Goal: Task Accomplishment & Management: Manage account settings

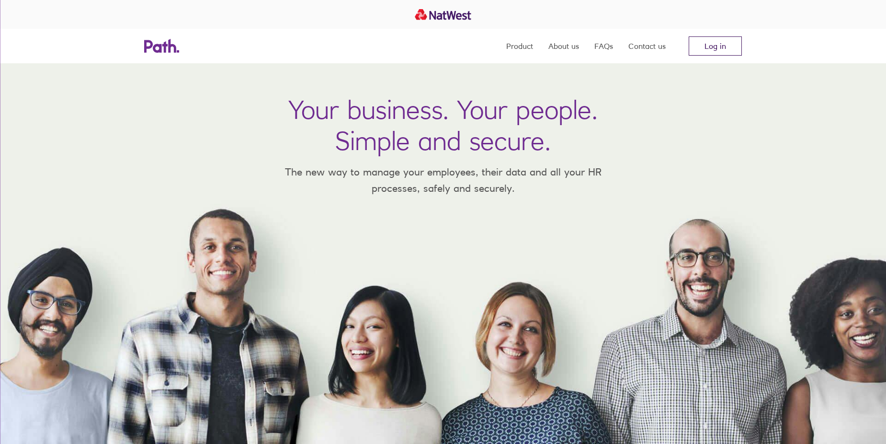
click at [717, 52] on link "Log in" at bounding box center [715, 45] width 53 height 19
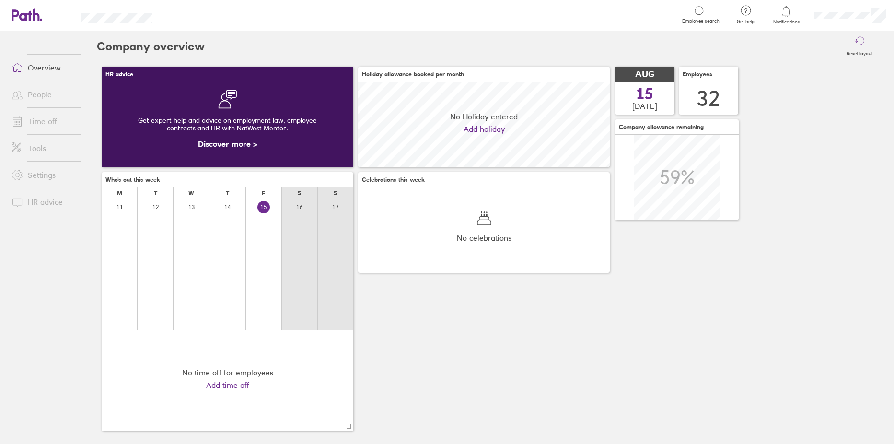
scroll to position [85, 252]
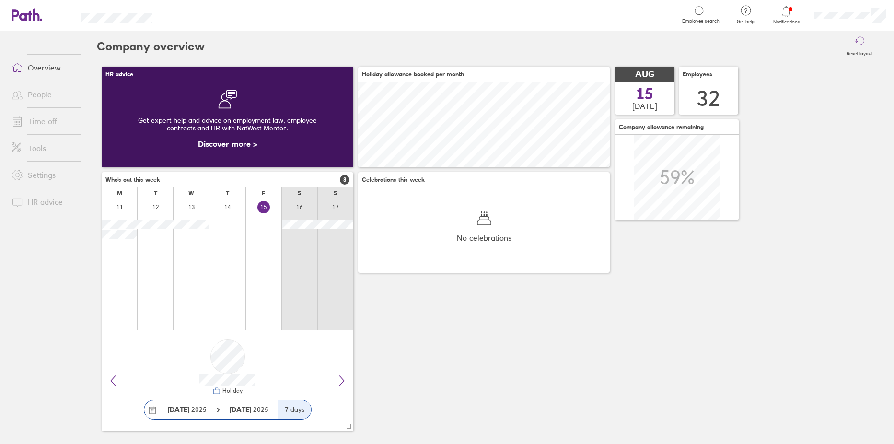
click at [35, 124] on link "Time off" at bounding box center [42, 121] width 77 height 19
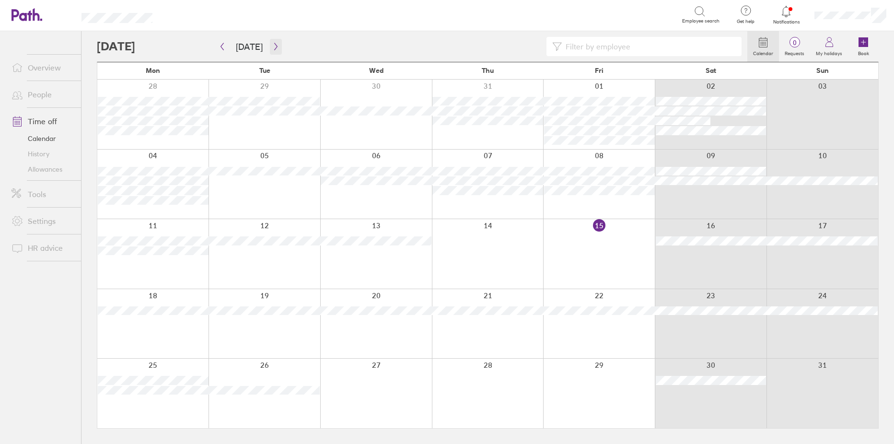
click at [270, 45] on button "button" at bounding box center [276, 47] width 12 height 16
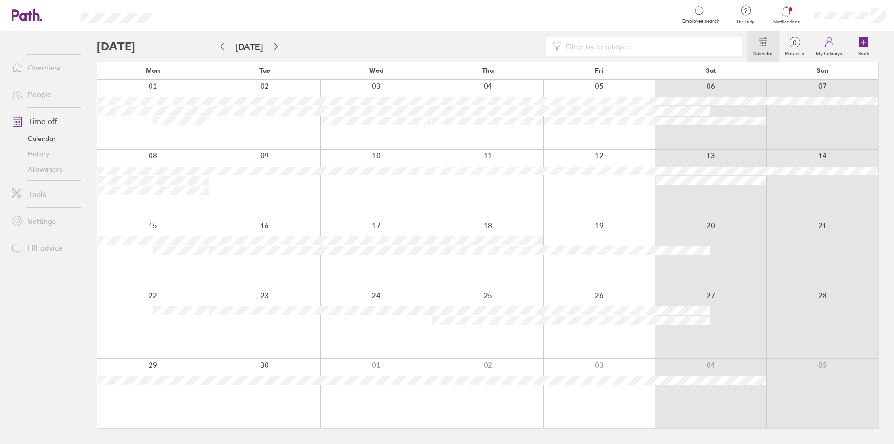
drag, startPoint x: 472, startPoint y: 325, endPoint x: 448, endPoint y: 336, distance: 26.4
click at [445, 341] on div at bounding box center [488, 323] width 112 height 69
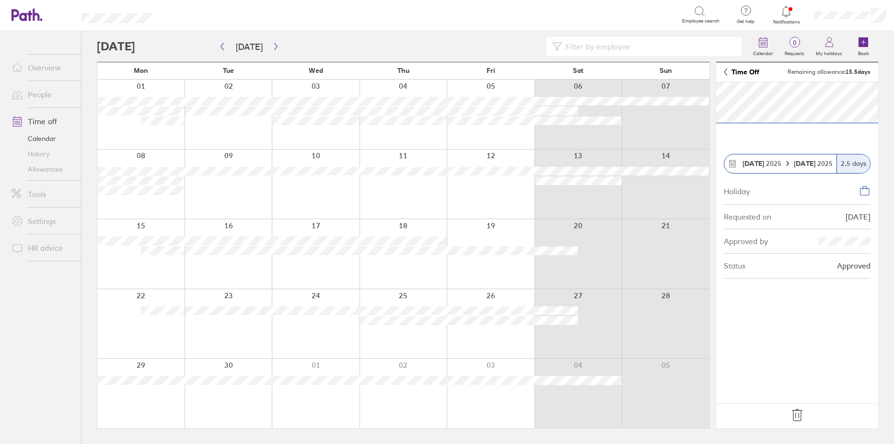
click at [800, 414] on icon at bounding box center [796, 414] width 15 height 15
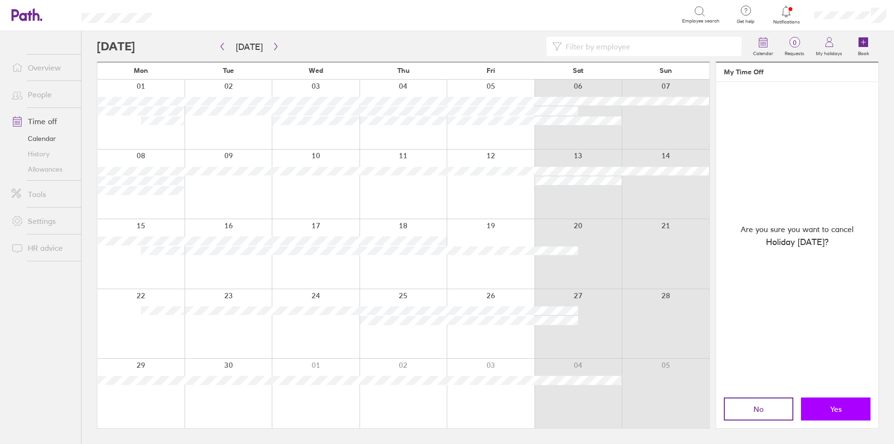
click at [836, 411] on span "Yes" at bounding box center [836, 408] width 12 height 9
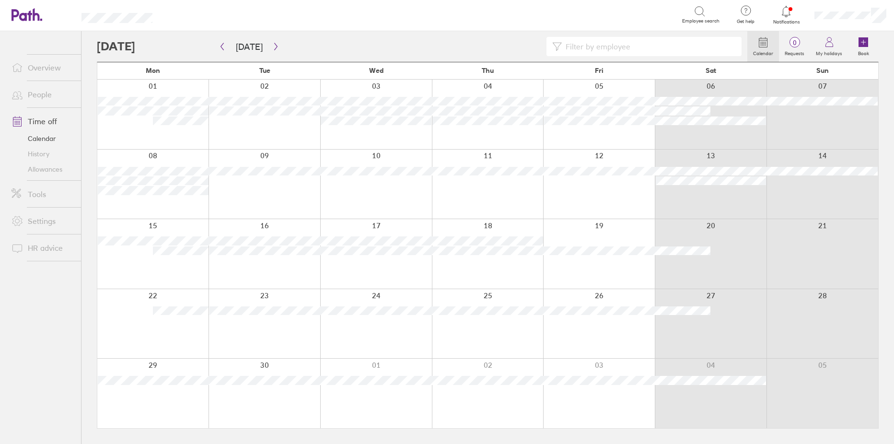
click at [683, 263] on div at bounding box center [711, 253] width 112 height 69
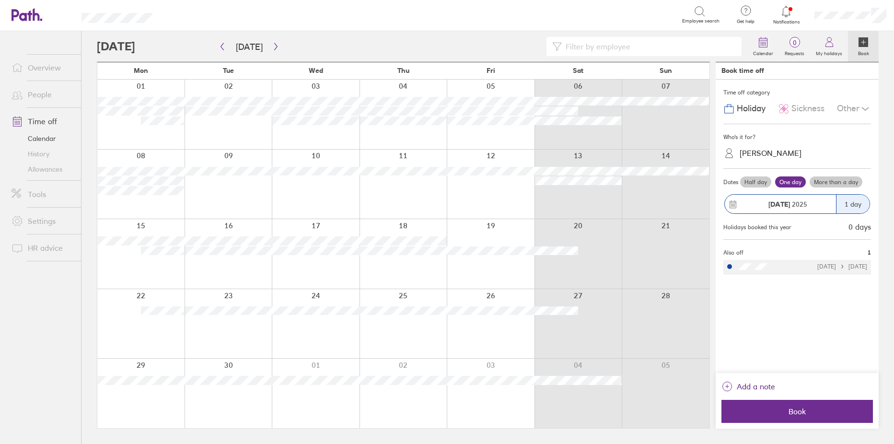
click at [29, 96] on link "People" at bounding box center [42, 94] width 77 height 19
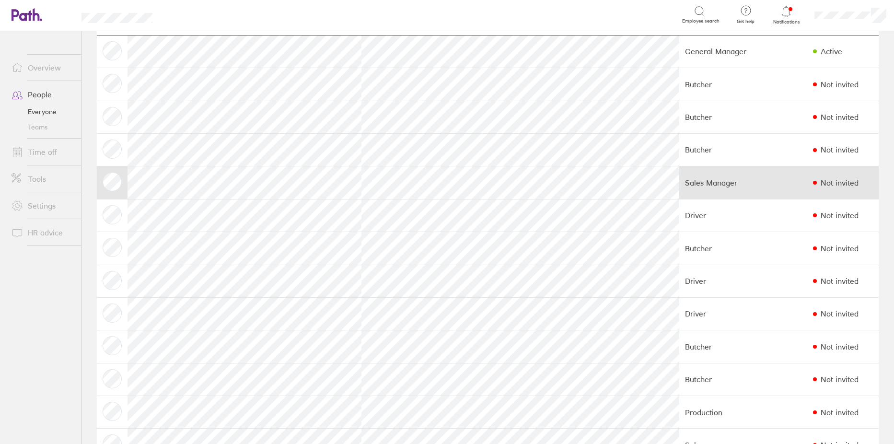
scroll to position [96, 0]
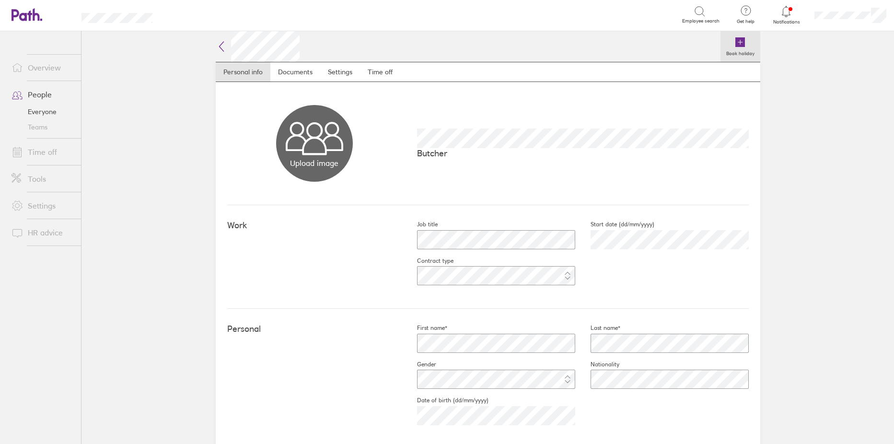
click at [737, 39] on icon at bounding box center [740, 42] width 10 height 10
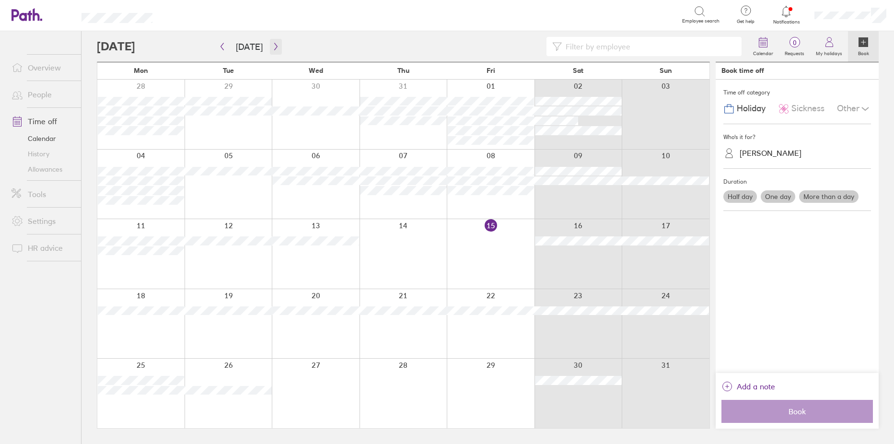
click at [272, 46] on icon "button" at bounding box center [275, 47] width 7 height 8
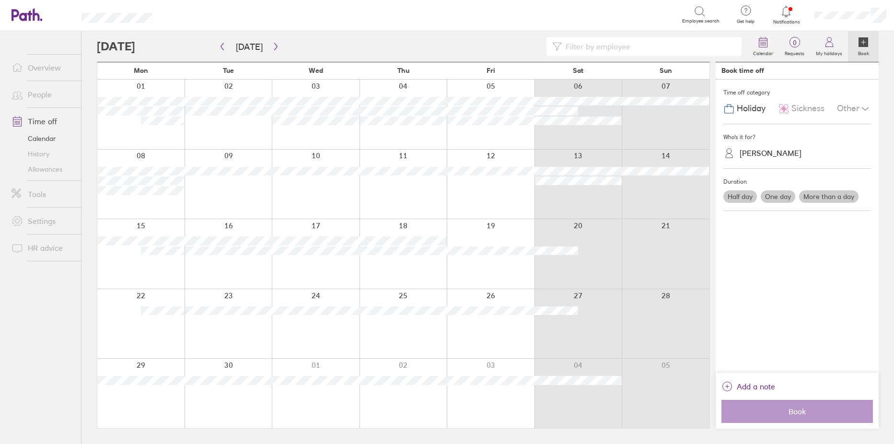
click at [737, 194] on label "Half day" at bounding box center [740, 196] width 34 height 12
click at [0, 0] on input "Half day" at bounding box center [0, 0] width 0 height 0
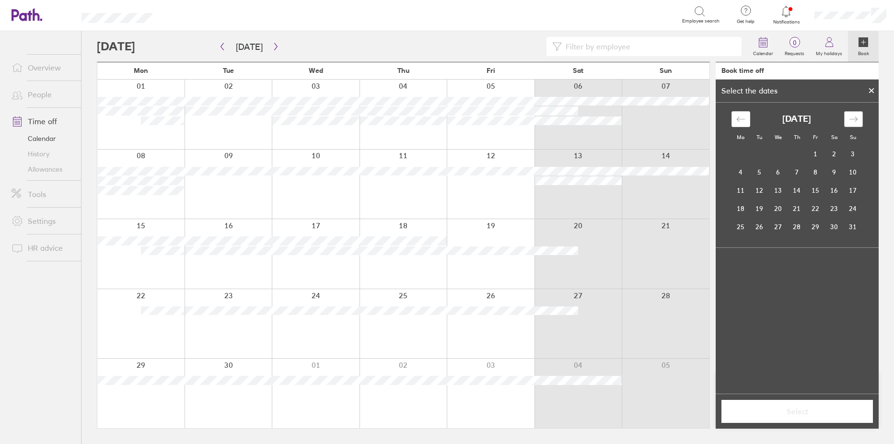
click at [849, 121] on icon "Move forward to switch to the next month." at bounding box center [853, 119] width 9 height 9
click at [831, 189] on td "20" at bounding box center [834, 190] width 19 height 18
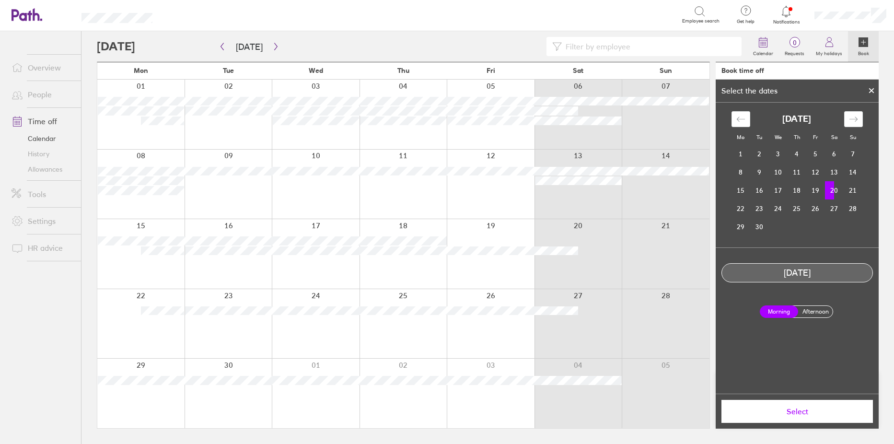
click at [805, 413] on span "Select" at bounding box center [797, 411] width 138 height 9
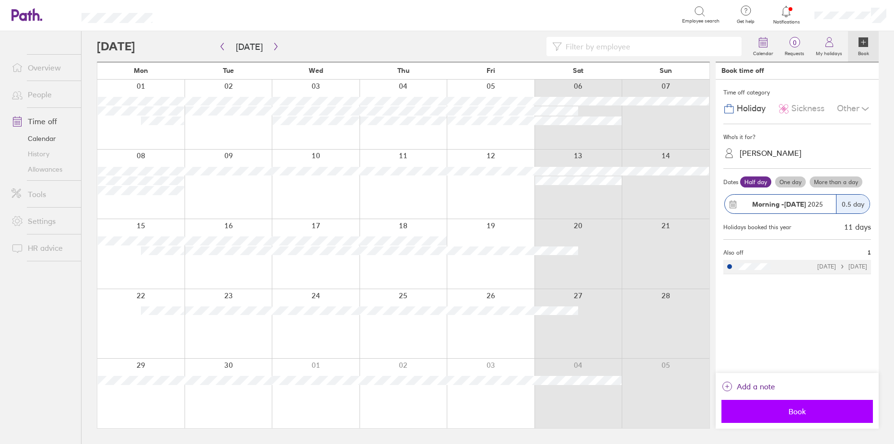
click at [803, 410] on span "Book" at bounding box center [797, 411] width 138 height 9
